Goal: Understand process/instructions

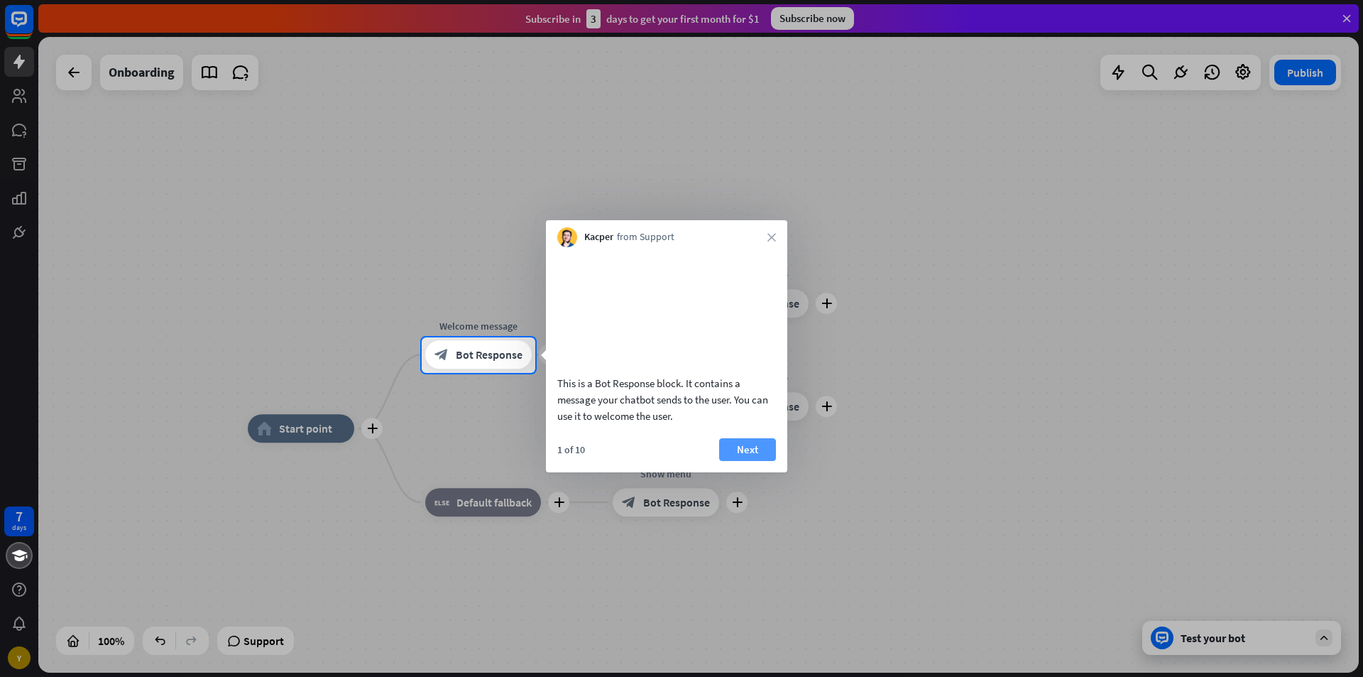
click at [737, 461] on button "Next" at bounding box center [747, 449] width 57 height 23
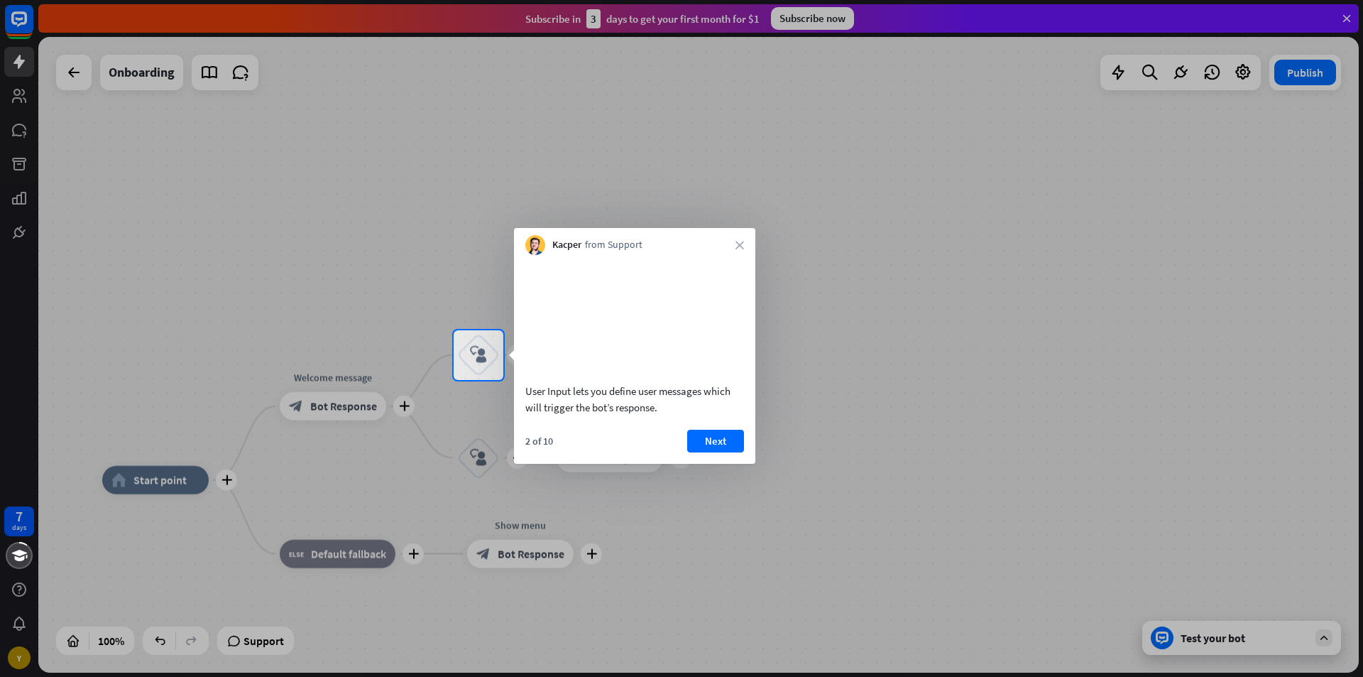
click at [720, 464] on div "2 of 10 Next" at bounding box center [634, 447] width 241 height 34
click at [729, 452] on button "Next" at bounding box center [715, 441] width 57 height 23
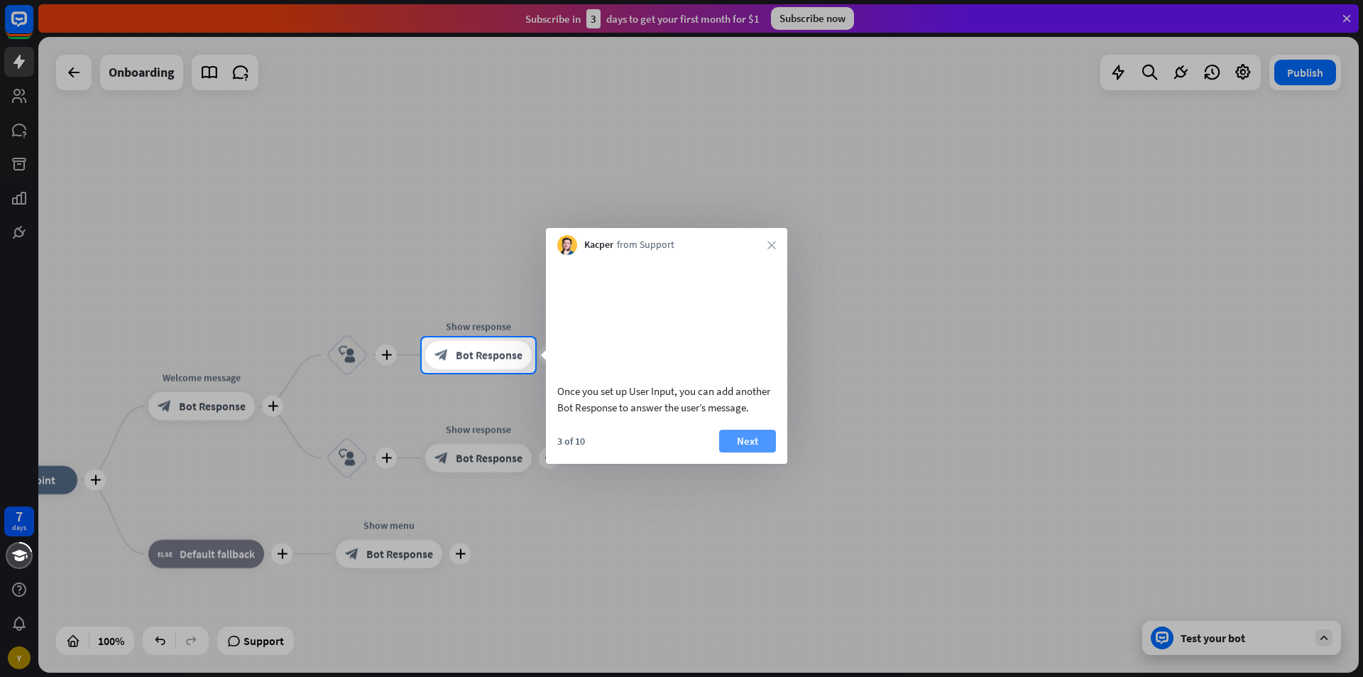
click at [753, 452] on button "Next" at bounding box center [747, 441] width 57 height 23
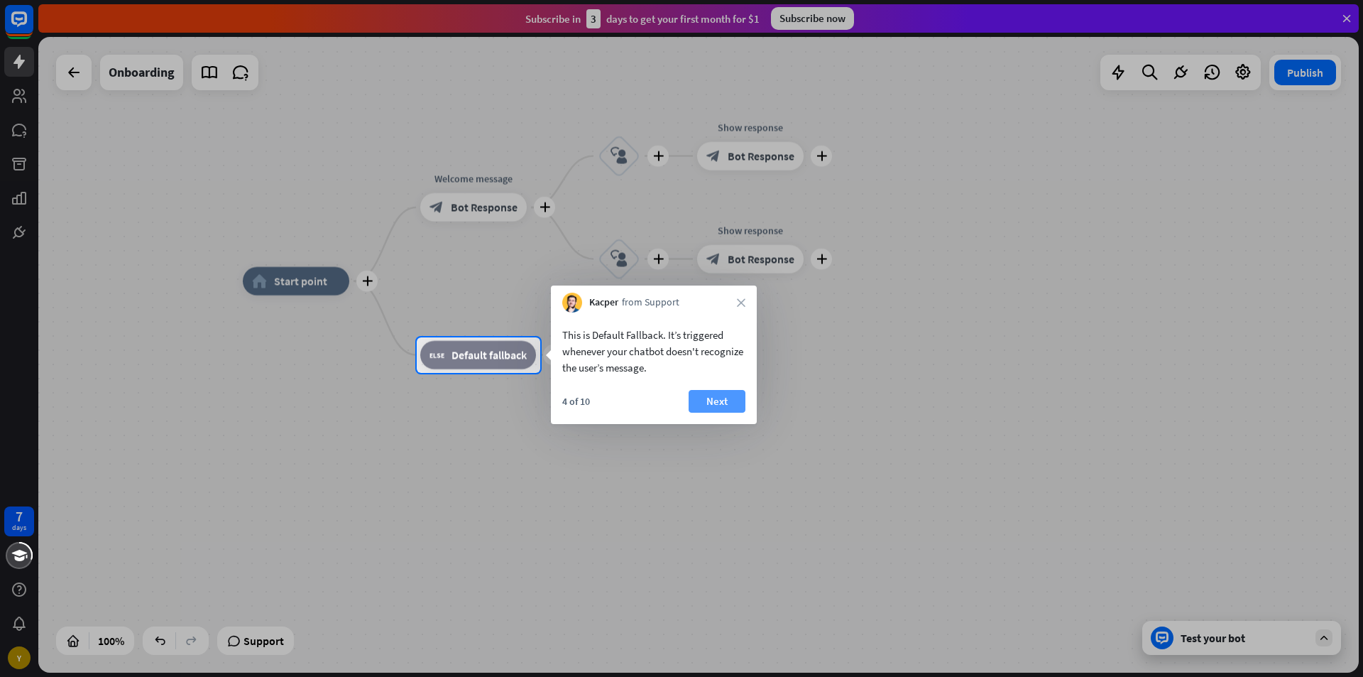
click at [717, 403] on button "Next" at bounding box center [717, 401] width 57 height 23
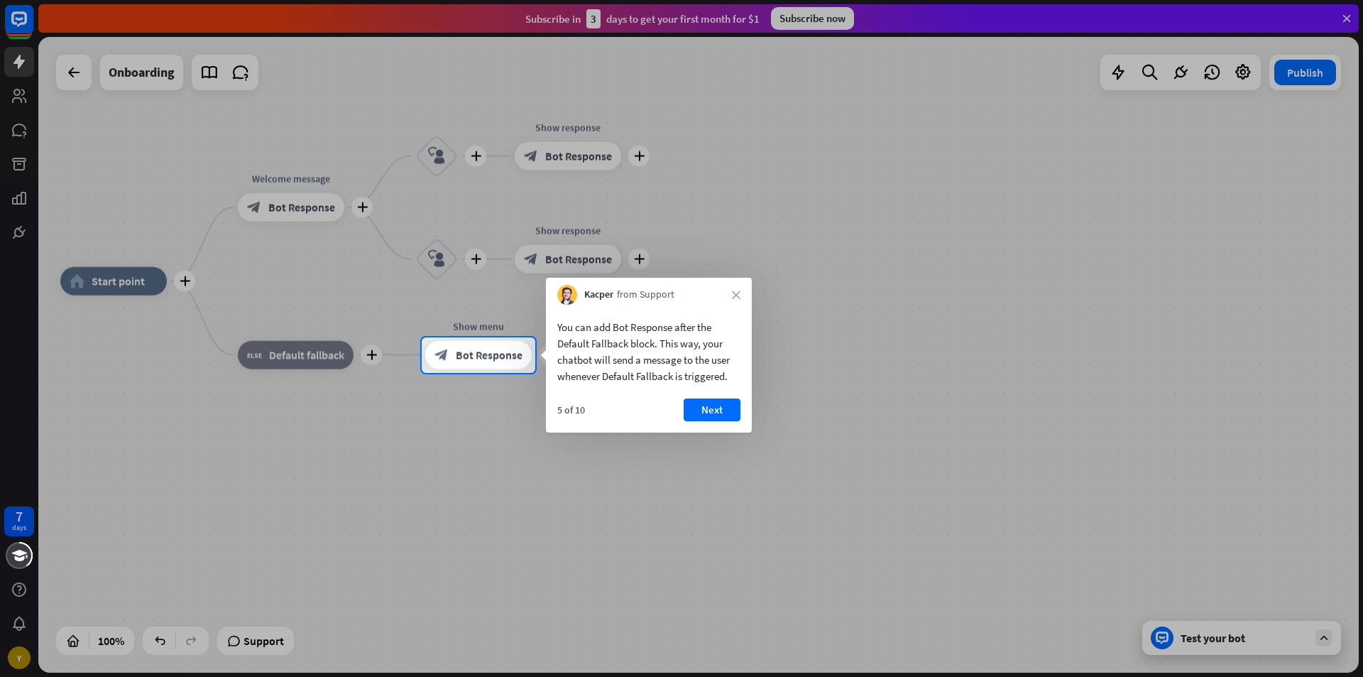
click at [717, 403] on button "Next" at bounding box center [712, 409] width 57 height 23
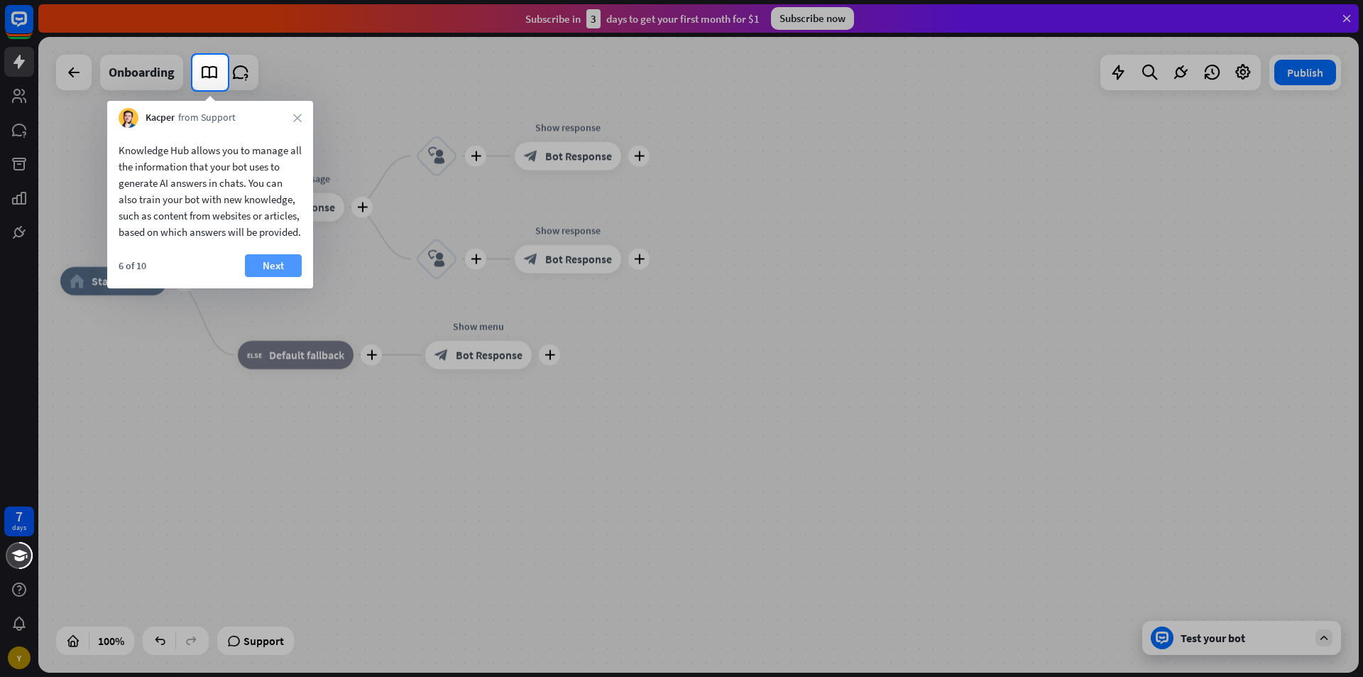
click at [279, 277] on button "Next" at bounding box center [273, 265] width 57 height 23
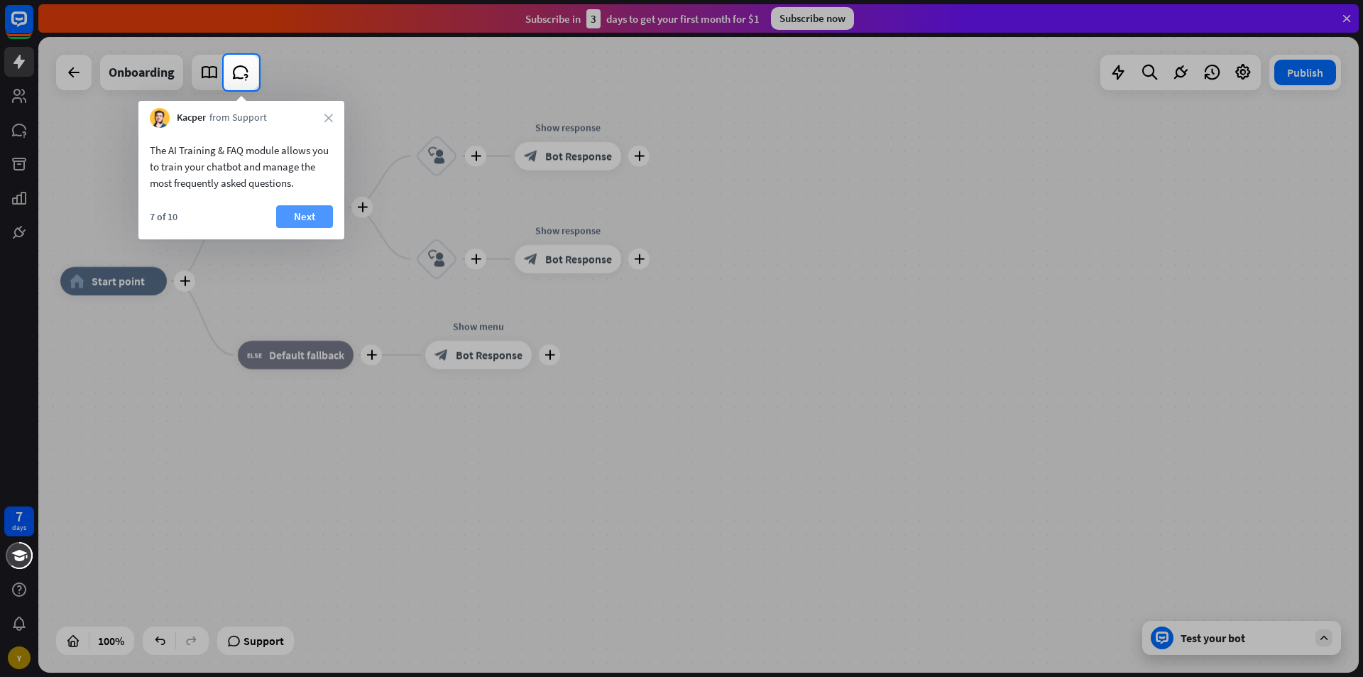
click at [304, 227] on button "Next" at bounding box center [304, 216] width 57 height 23
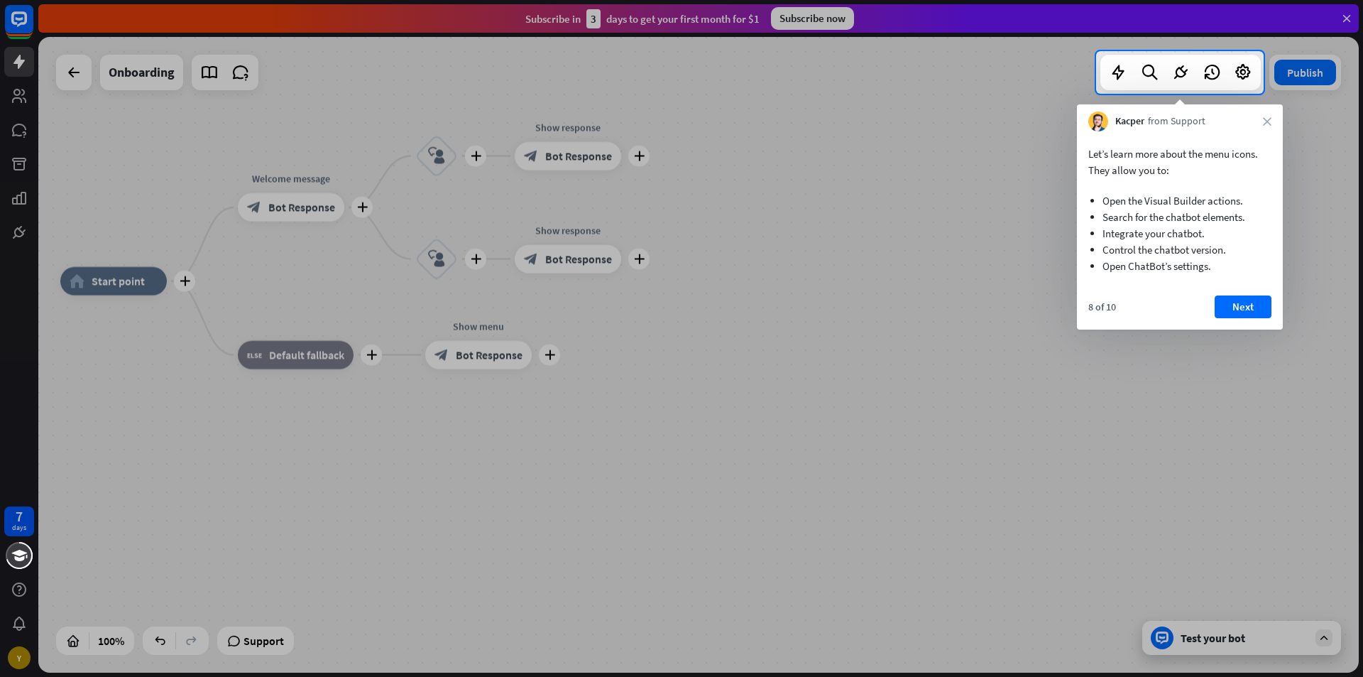
click at [1273, 123] on div "Kacper from Support close" at bounding box center [1180, 117] width 206 height 27
click at [1270, 121] on icon "close" at bounding box center [1267, 121] width 9 height 9
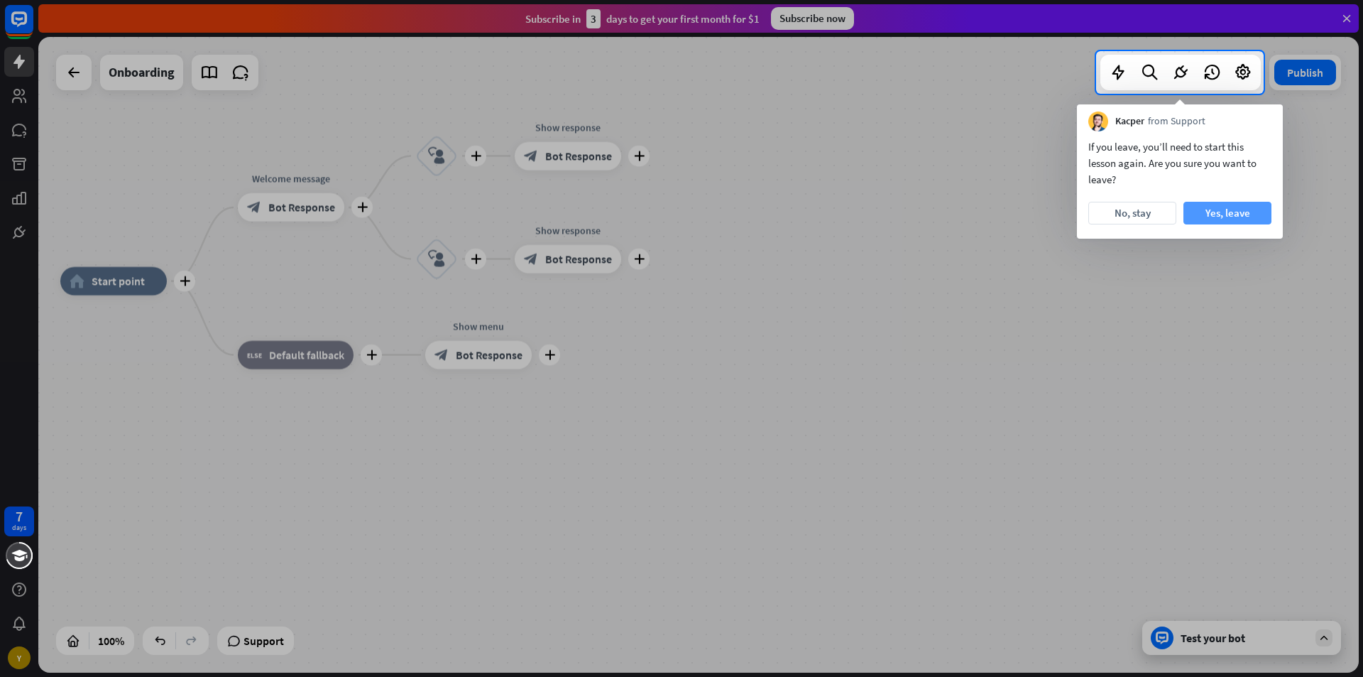
click at [1221, 212] on button "Yes, leave" at bounding box center [1228, 213] width 88 height 23
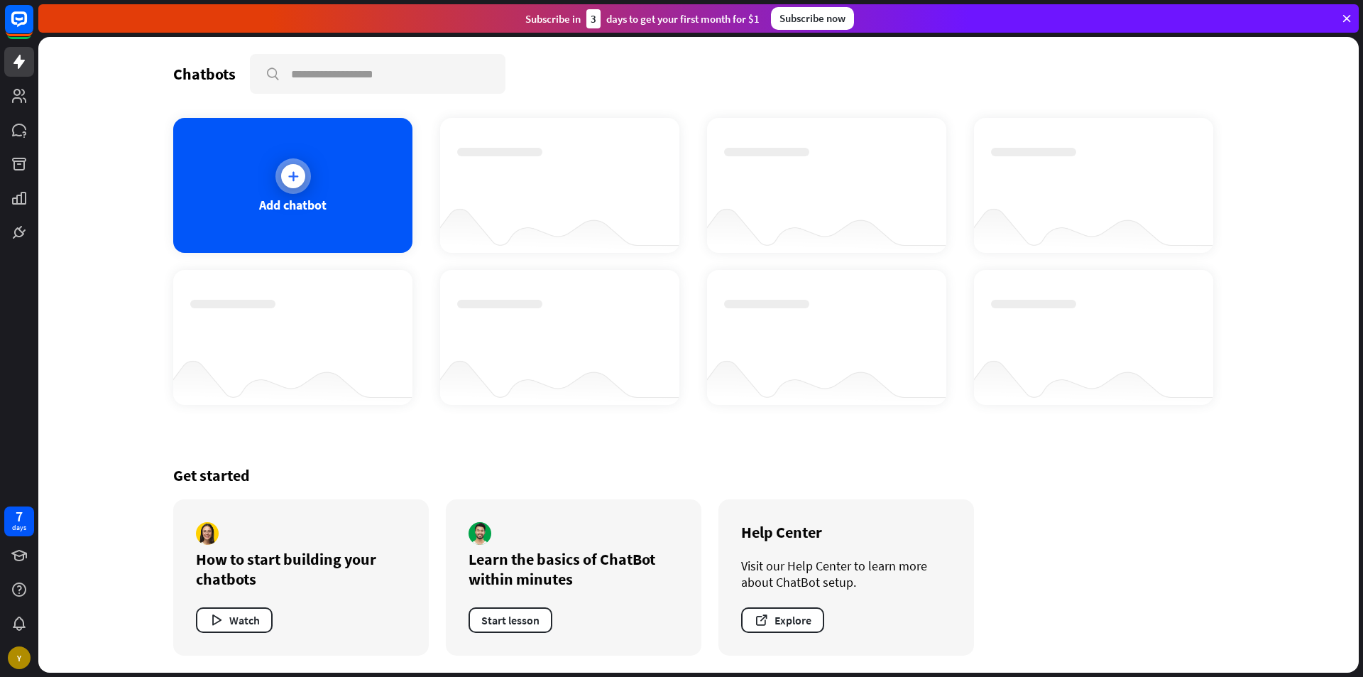
click at [295, 173] on icon at bounding box center [293, 176] width 14 height 14
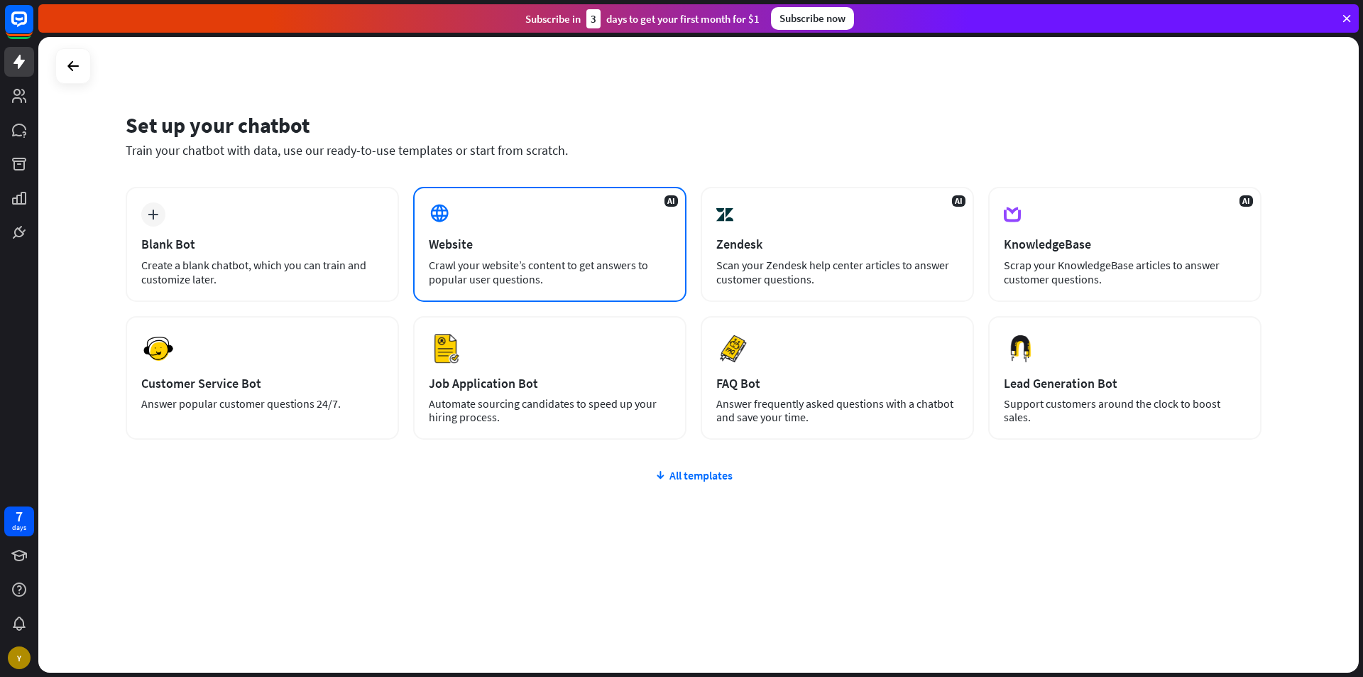
click at [547, 195] on div "AI Website Crawl your website’s content to get answers to popular user question…" at bounding box center [549, 244] width 273 height 115
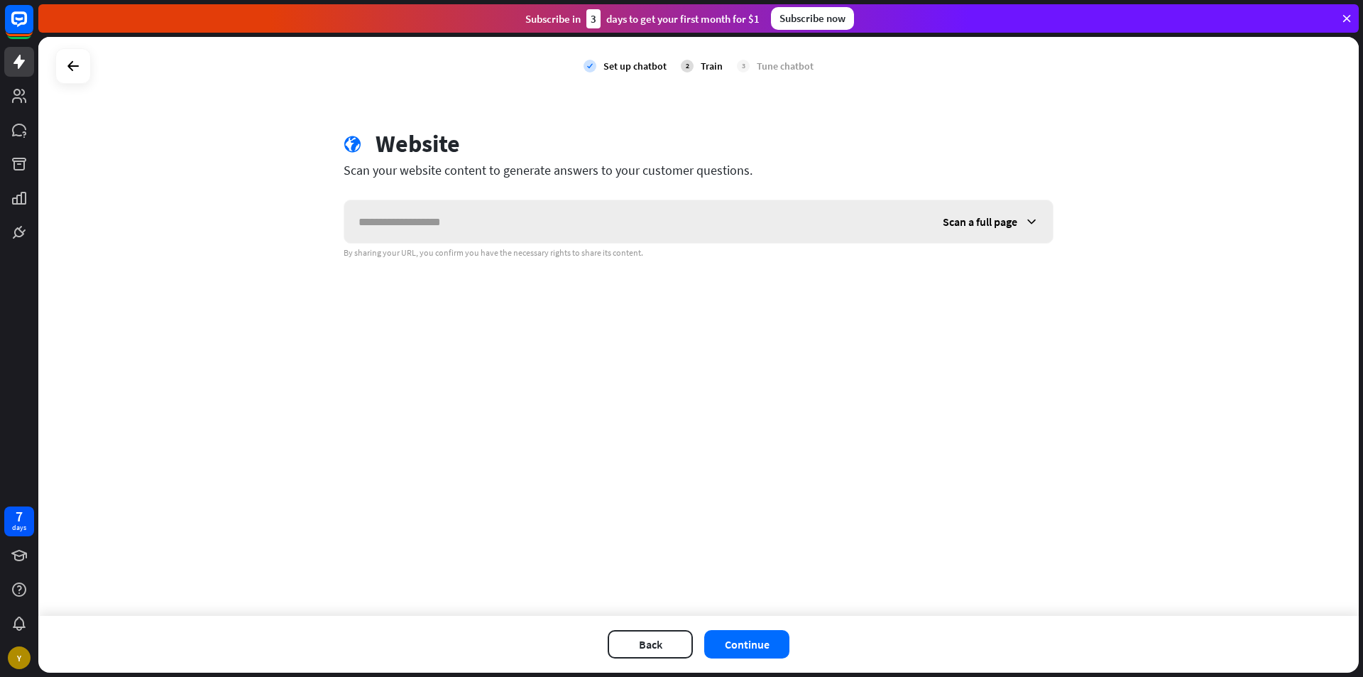
click at [542, 220] on input "text" at bounding box center [636, 221] width 584 height 43
type input "**"
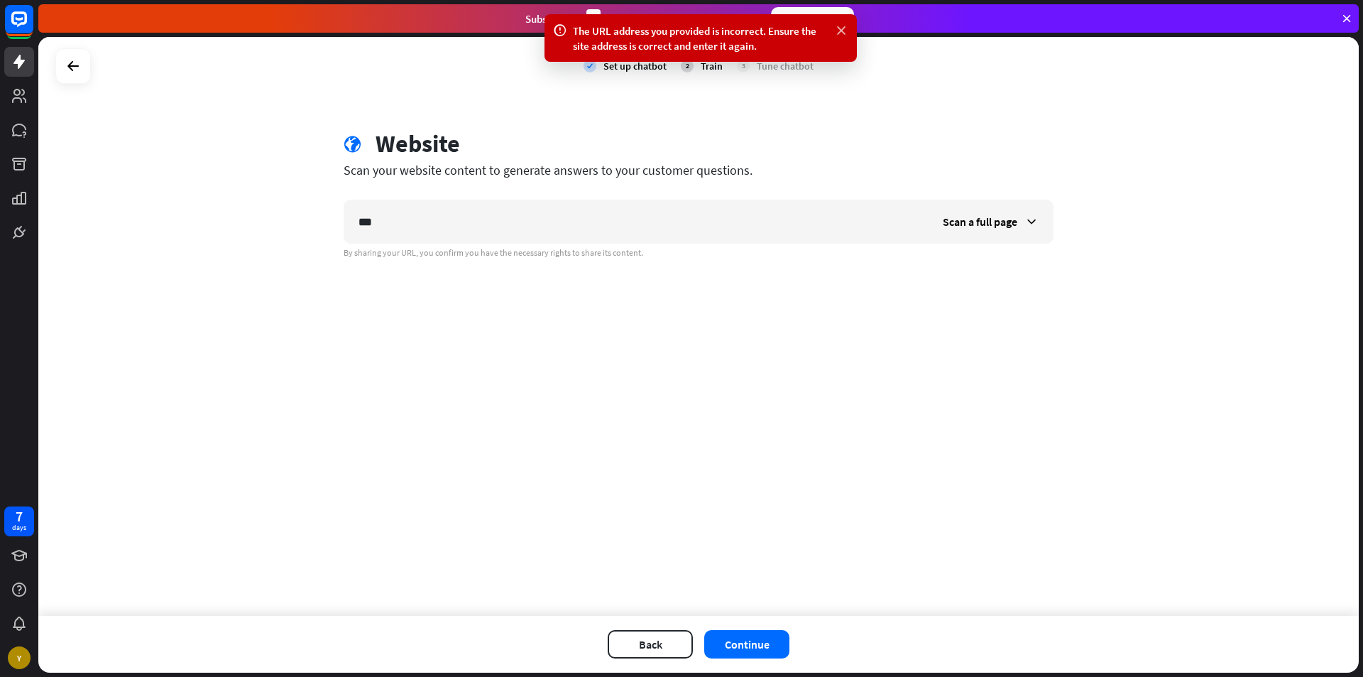
click at [843, 28] on icon at bounding box center [841, 30] width 14 height 15
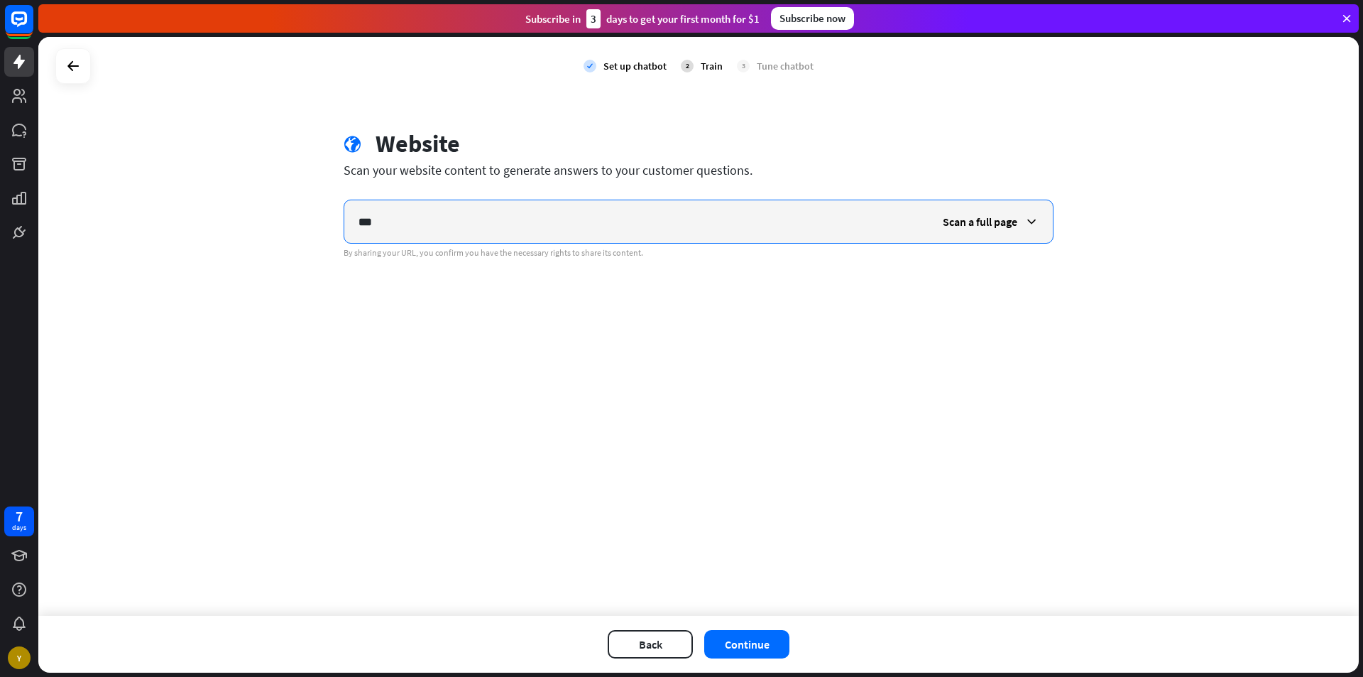
drag, startPoint x: 316, startPoint y: 228, endPoint x: 237, endPoint y: 243, distance: 80.2
click at [237, 243] on div "check Set up chatbot 2 Train 3 Tune chatbot globe Website Scan your website con…" at bounding box center [698, 326] width 1321 height 579
